Goal: Task Accomplishment & Management: Manage account settings

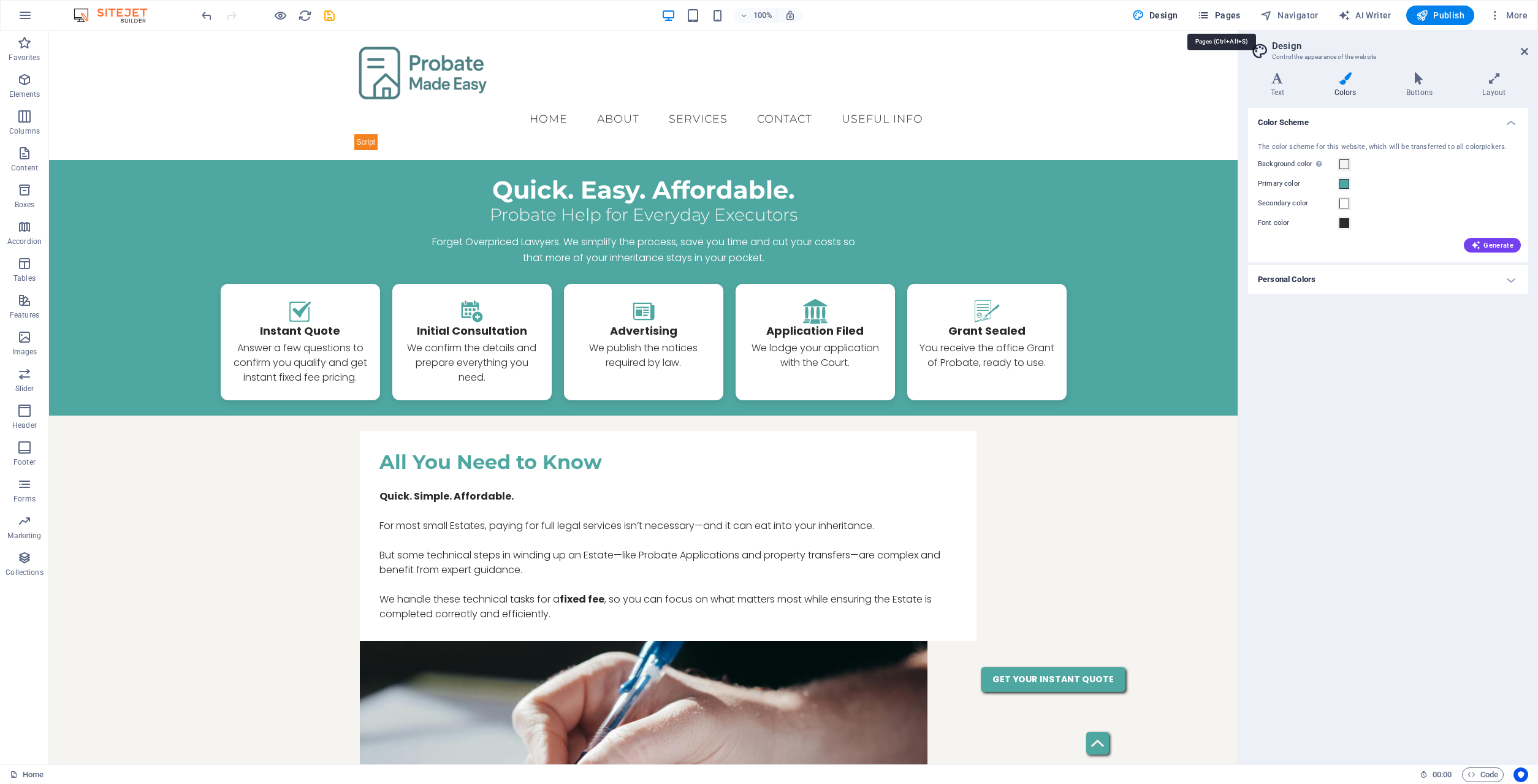
click at [1214, 15] on span "Pages" at bounding box center [1219, 15] width 43 height 12
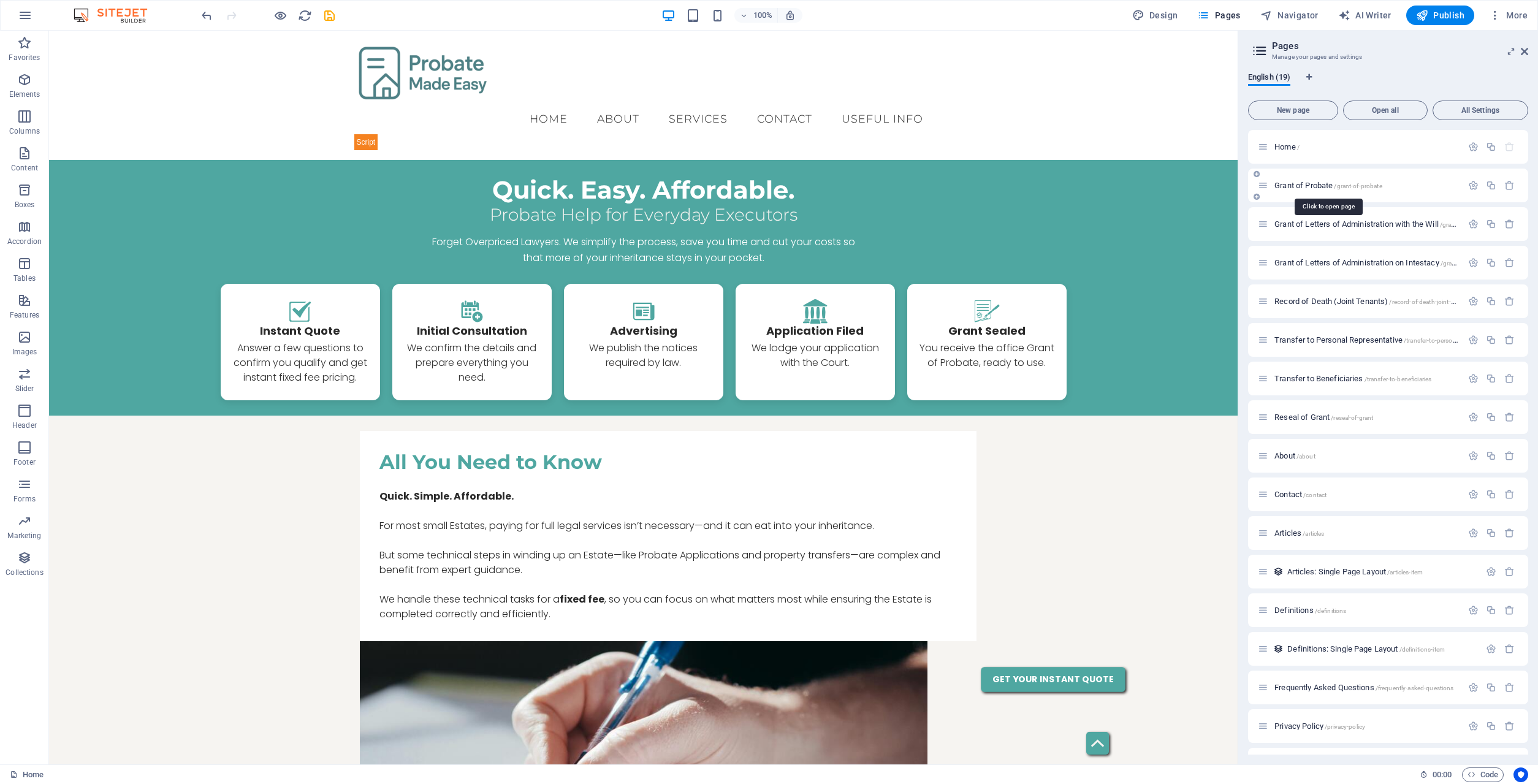
click at [1316, 188] on span "Grant of Probate /grant-of-probate" at bounding box center [1328, 185] width 108 height 9
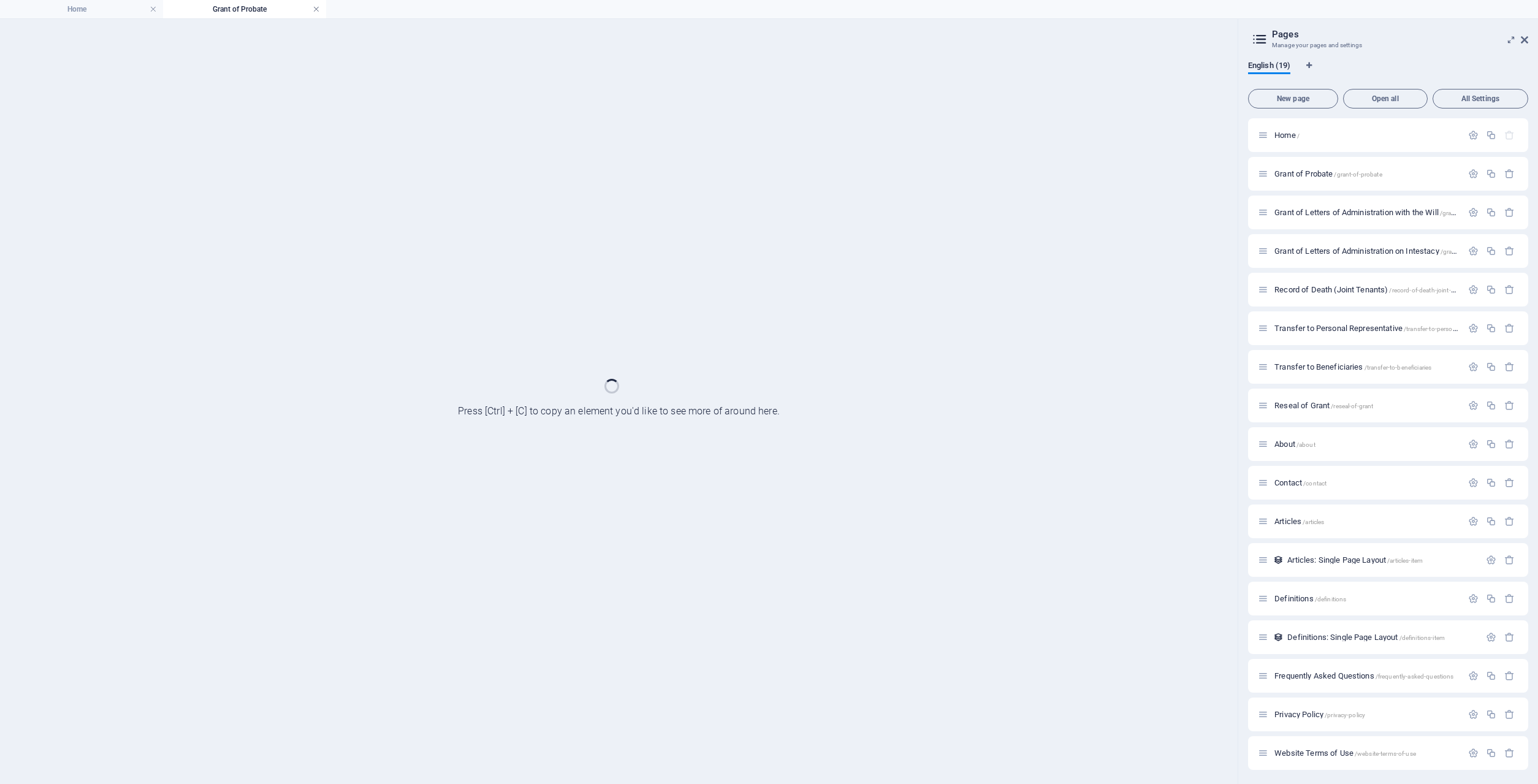
click at [315, 9] on link at bounding box center [317, 10] width 8 height 11
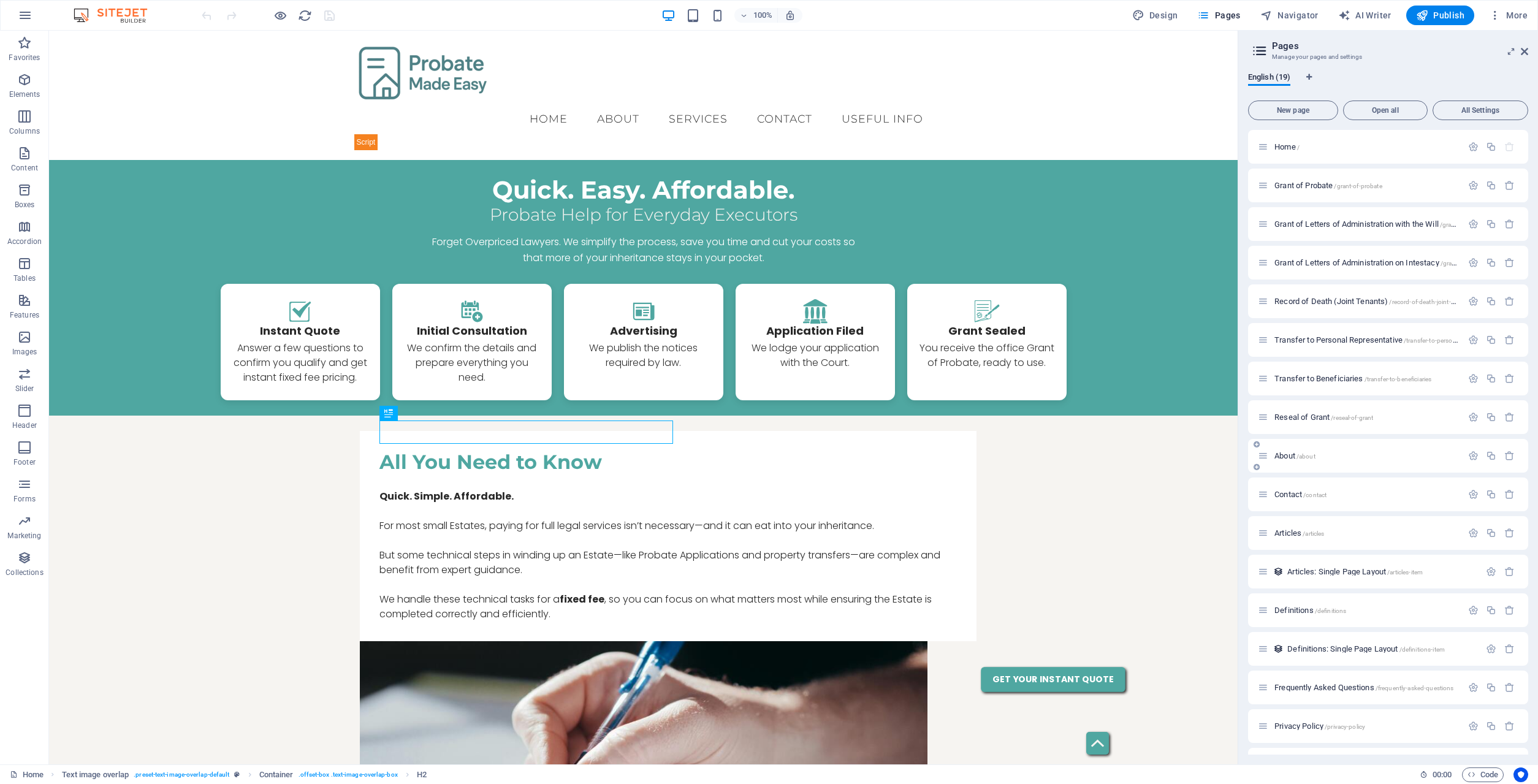
scroll to position [109, 0]
click at [1354, 729] on p "Will (TBA) /Your-Will" at bounding box center [1373, 733] width 171 height 8
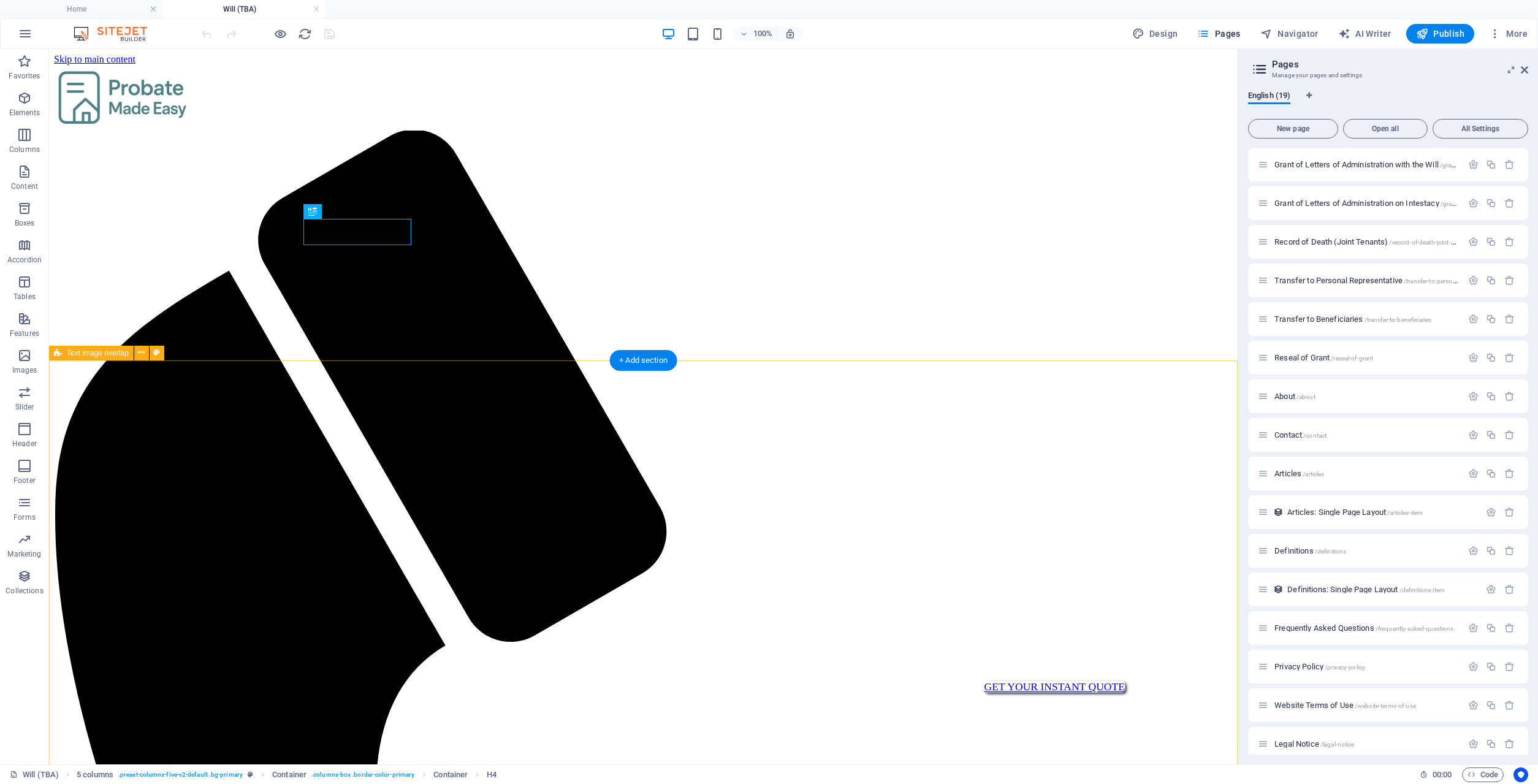
scroll to position [0, 0]
click at [1471, 742] on icon "button" at bounding box center [1473, 743] width 10 height 10
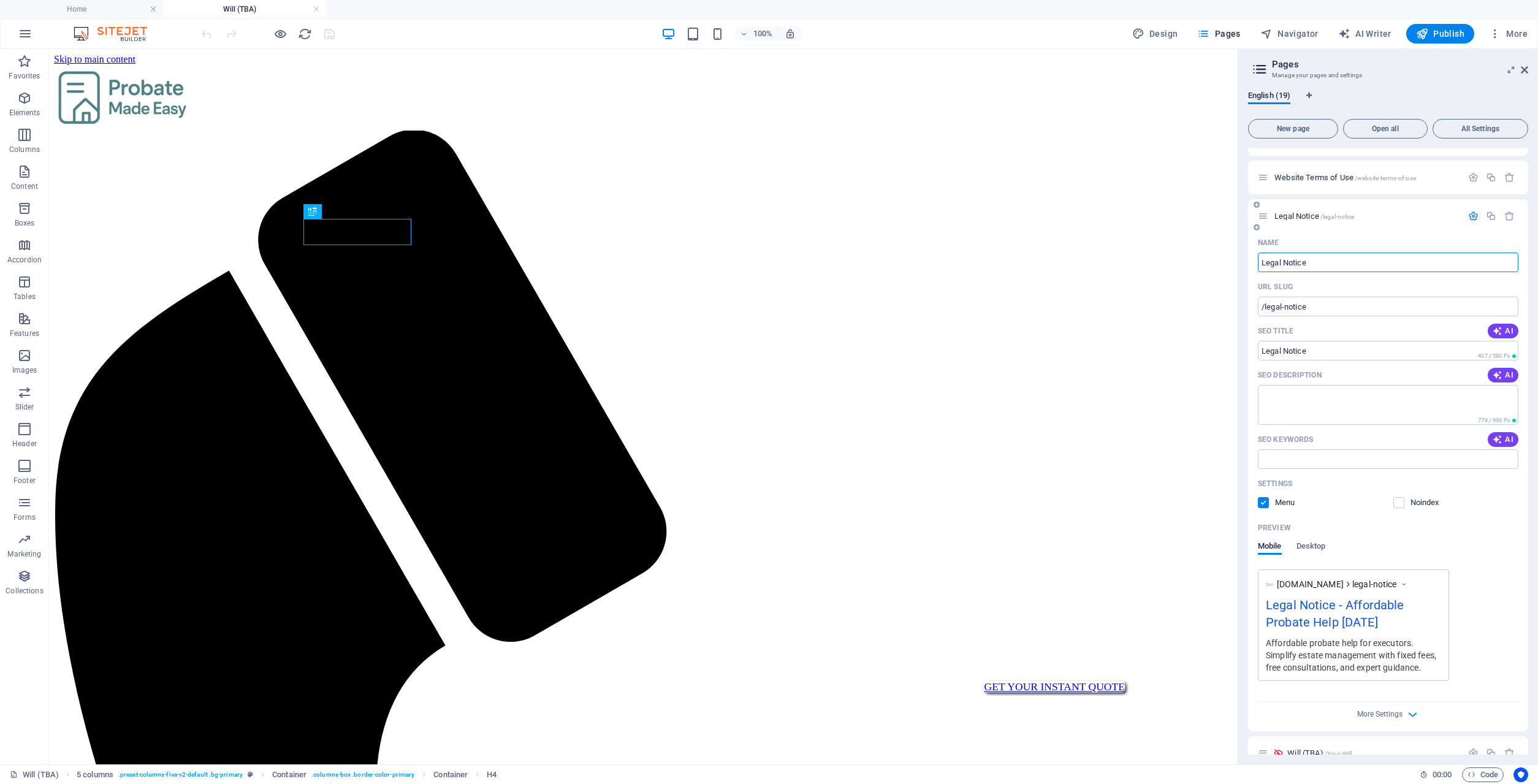
scroll to position [625, 0]
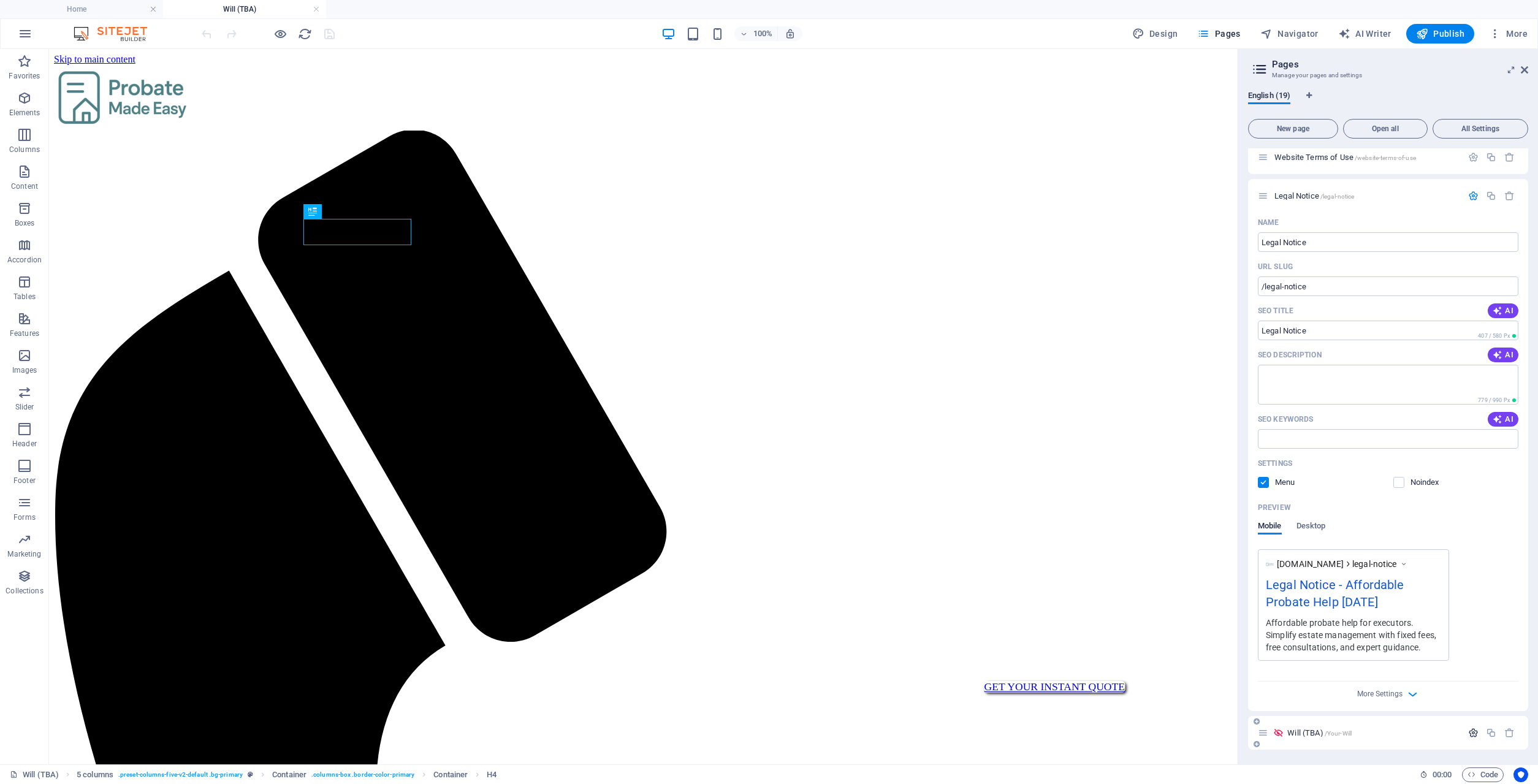
click at [1473, 731] on icon "button" at bounding box center [1473, 733] width 10 height 10
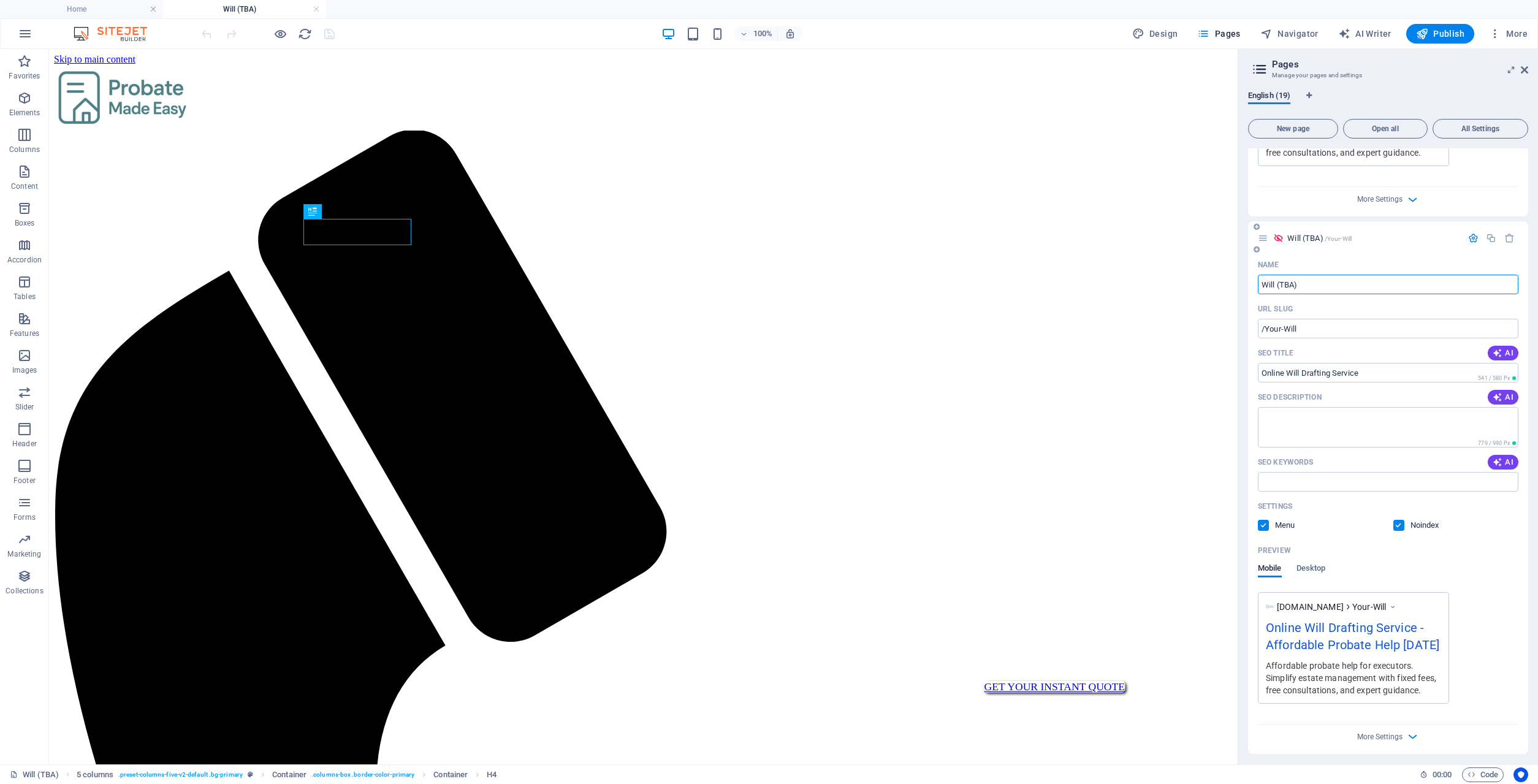
scroll to position [1125, 0]
drag, startPoint x: 1305, startPoint y: 279, endPoint x: 1258, endPoint y: 280, distance: 47.0
click at [1258, 280] on input "Will (TBA)" at bounding box center [1388, 280] width 261 height 20
click at [0, 0] on aside "Pages Manage your pages and settings English (19) New page Open all All Setting…" at bounding box center [0, 0] width 0 height 0
click at [0, 0] on icon at bounding box center [0, 0] width 0 height 0
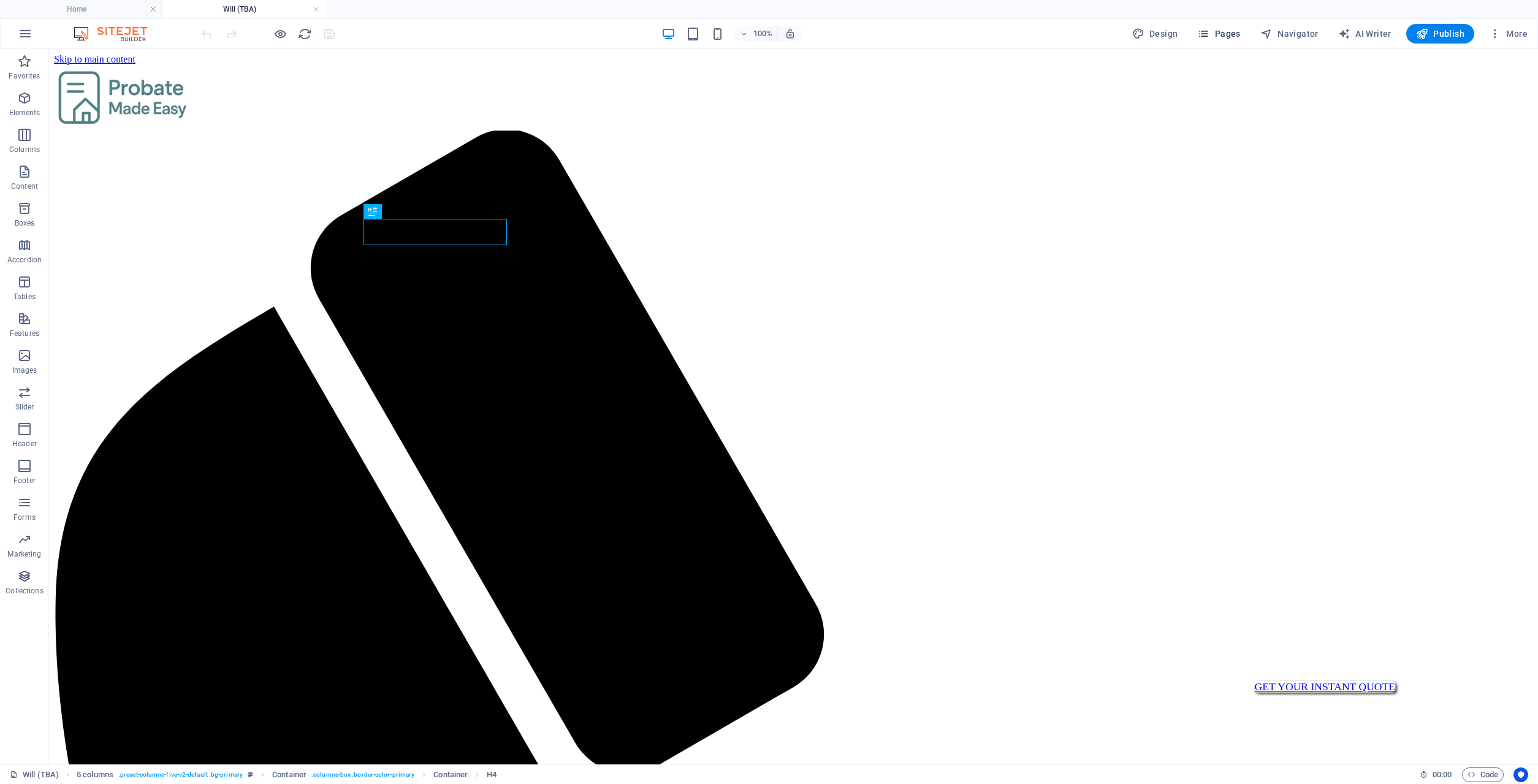
click at [1222, 37] on span "Pages" at bounding box center [1219, 33] width 43 height 12
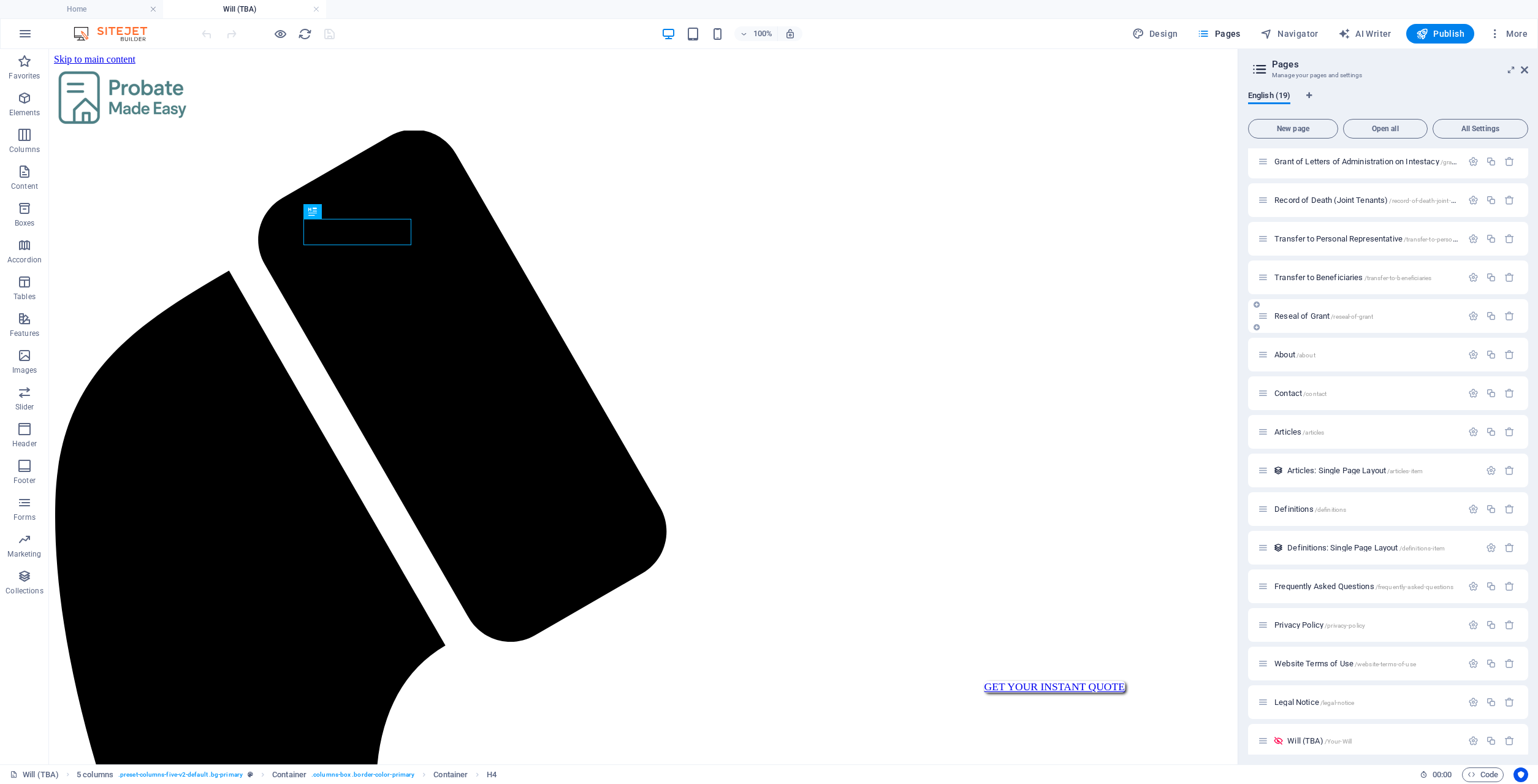
scroll to position [127, 0]
click at [1346, 461] on span "Articles: Single Page Layout /articles-item" at bounding box center [1355, 462] width 136 height 9
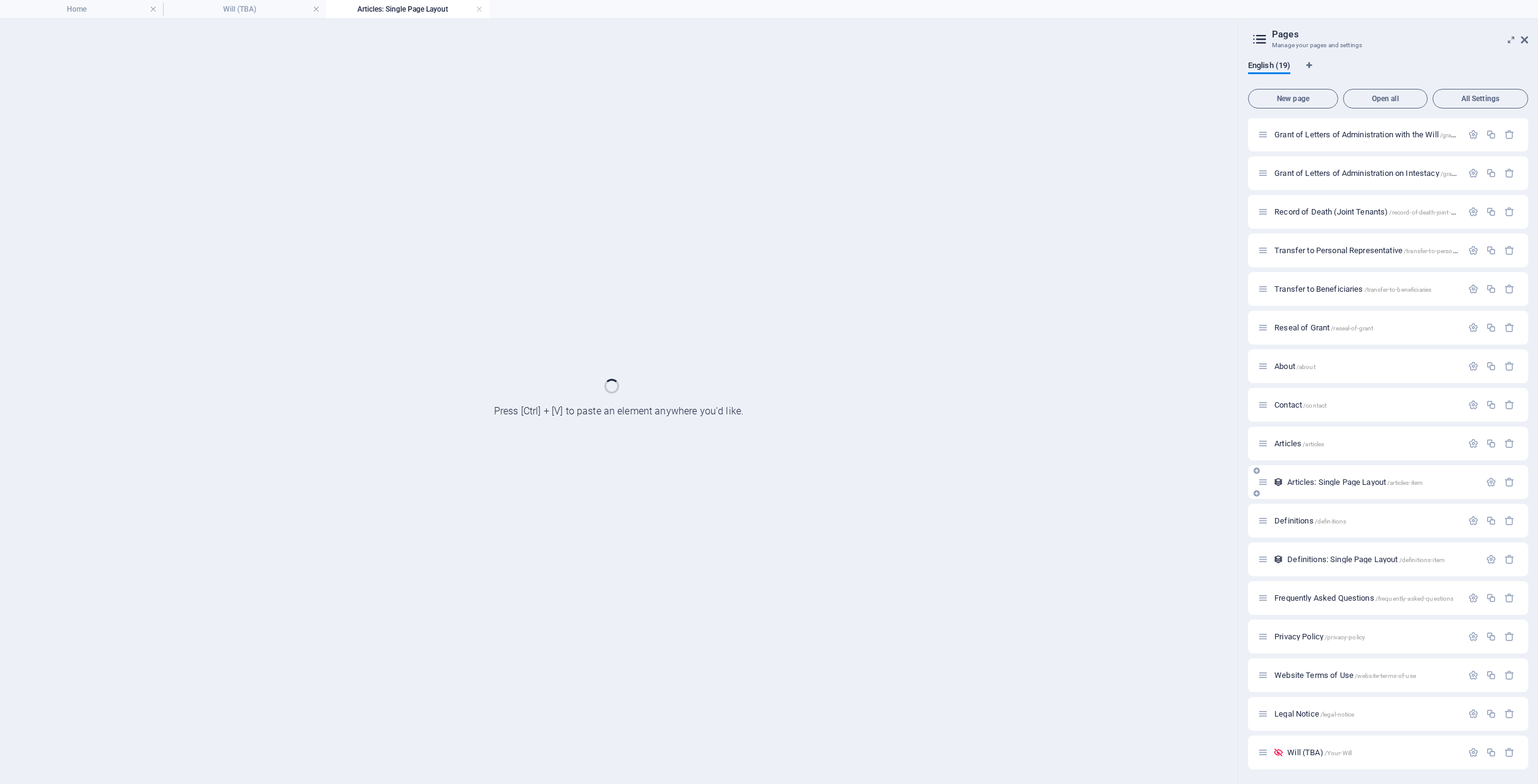
scroll to position [78, 0]
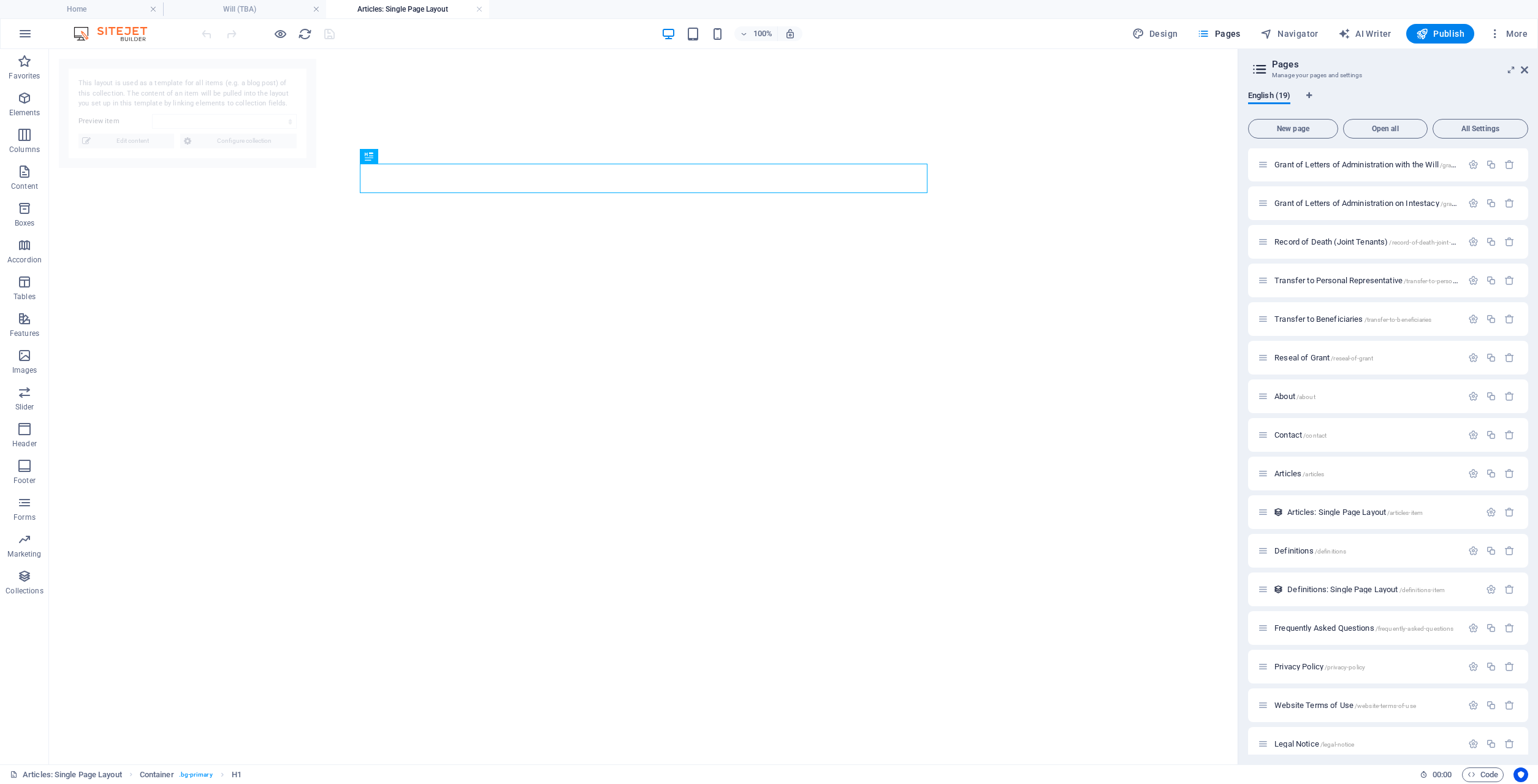
select select "688fe9c4b679879a6e0fb27c"
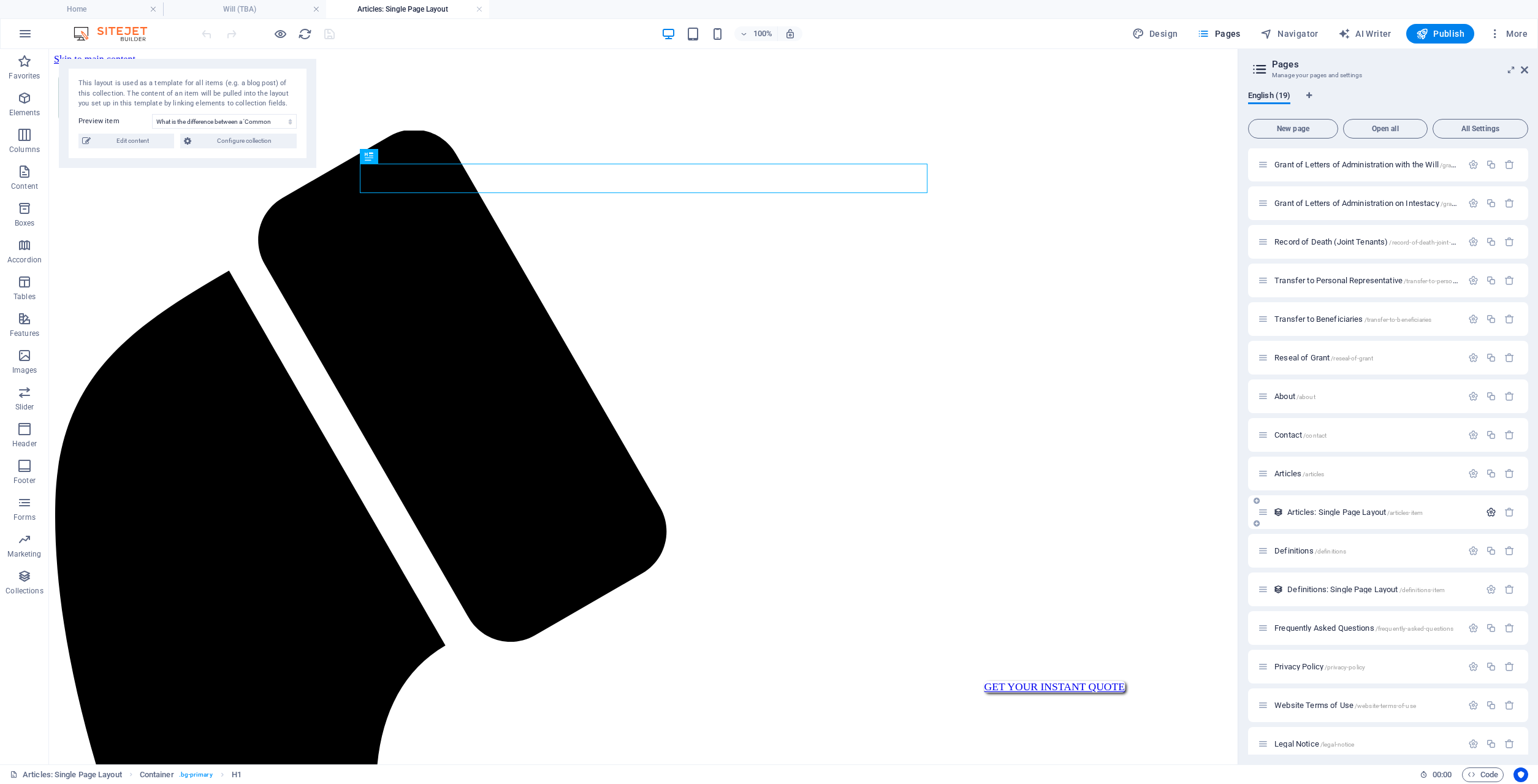
scroll to position [0, 0]
click at [1489, 511] on icon "button" at bounding box center [1491, 512] width 10 height 10
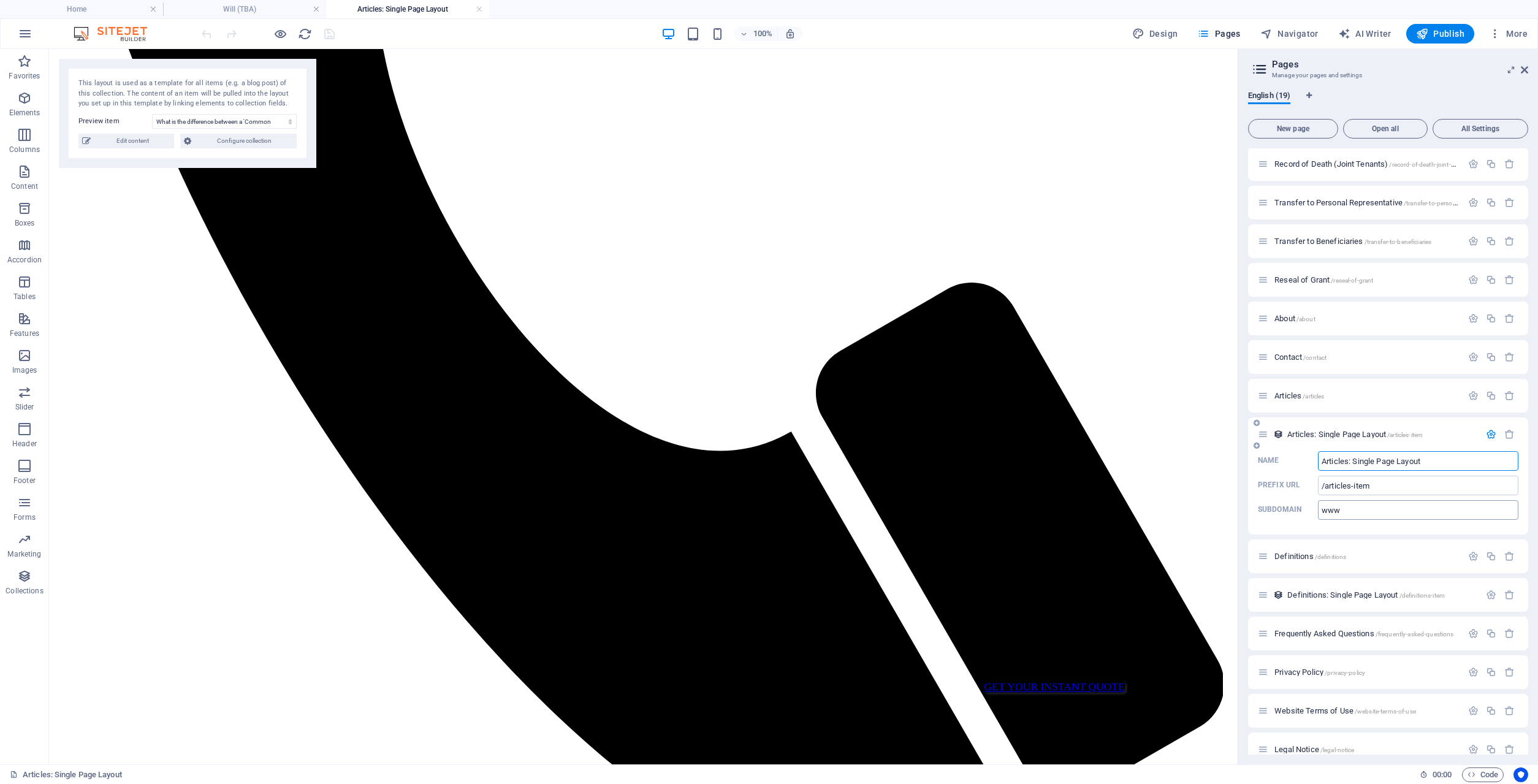
scroll to position [211, 0]
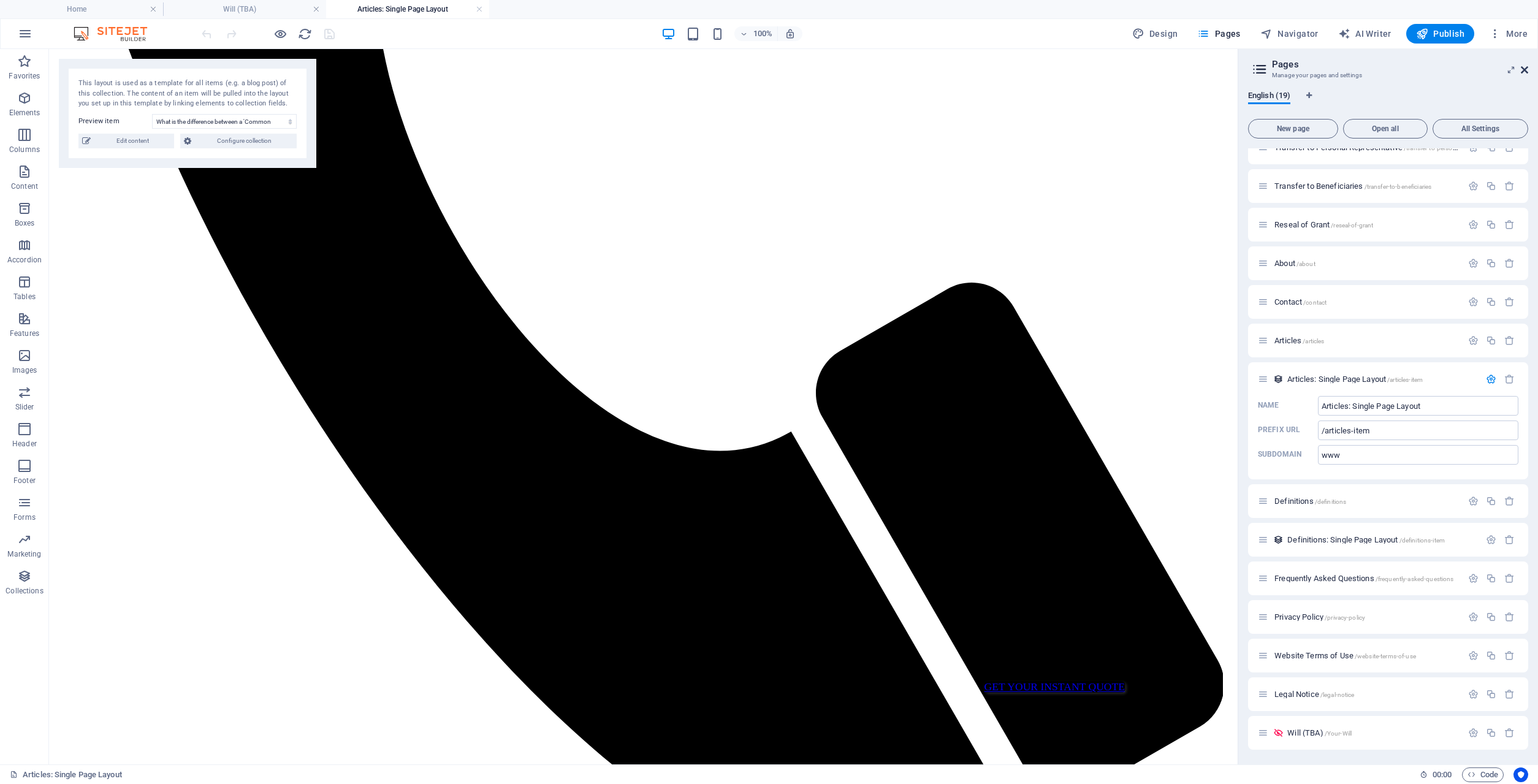
click at [1523, 70] on icon at bounding box center [1525, 69] width 8 height 10
